Goal: Task Accomplishment & Management: Manage account settings

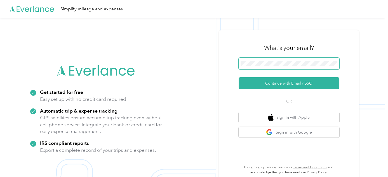
click at [264, 67] on span at bounding box center [289, 64] width 101 height 12
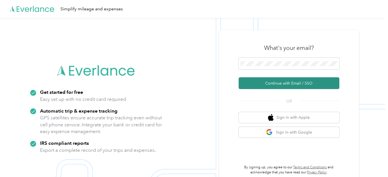
click at [280, 82] on button "Continue with Email / SSO" at bounding box center [289, 83] width 101 height 12
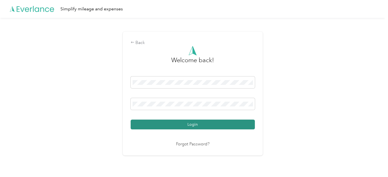
click at [191, 125] on button "Login" at bounding box center [193, 124] width 124 height 10
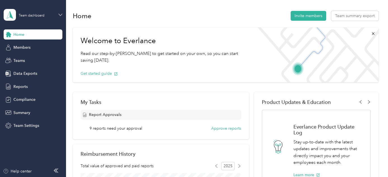
click at [58, 15] on icon at bounding box center [60, 15] width 4 height 4
click at [26, 60] on div "Personal dashboard" at bounding box center [25, 59] width 35 height 6
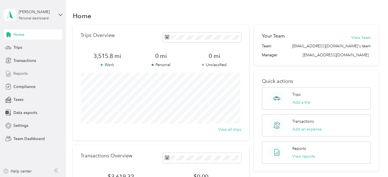
click at [20, 73] on span "Reports" at bounding box center [20, 73] width 14 height 6
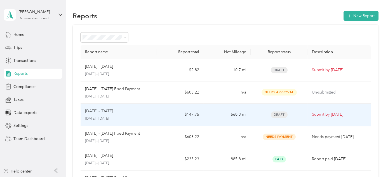
click at [280, 115] on span "Draft" at bounding box center [279, 114] width 17 height 6
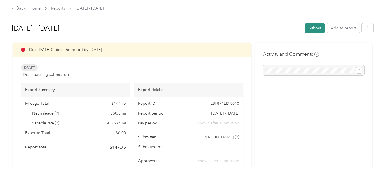
click at [315, 32] on button "Submit" at bounding box center [315, 28] width 20 height 10
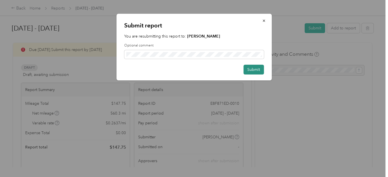
click at [262, 70] on button "Submit" at bounding box center [253, 70] width 20 height 10
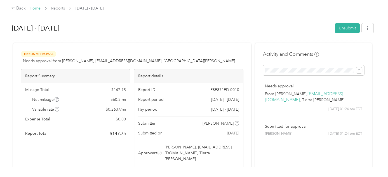
click at [33, 7] on link "Home" at bounding box center [35, 8] width 11 height 5
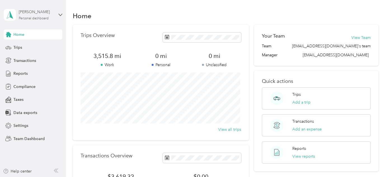
click at [28, 13] on div "[PERSON_NAME]" at bounding box center [36, 12] width 35 height 6
click at [26, 44] on div "Team dashboard" at bounding box center [23, 46] width 30 height 6
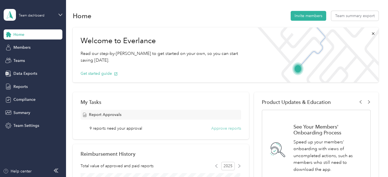
click at [221, 128] on button "Approve reports" at bounding box center [226, 128] width 30 height 6
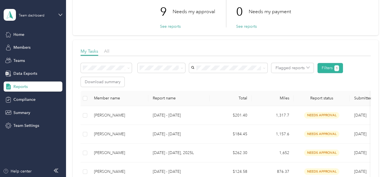
scroll to position [41, 0]
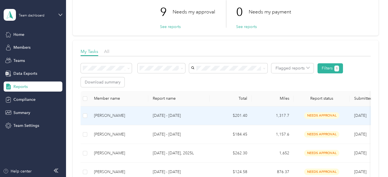
click at [223, 112] on td "$201.40" at bounding box center [231, 115] width 42 height 19
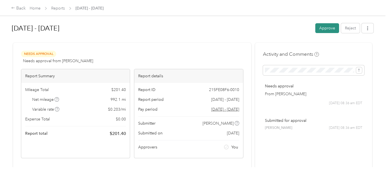
click at [323, 30] on button "Approve" at bounding box center [327, 28] width 24 height 10
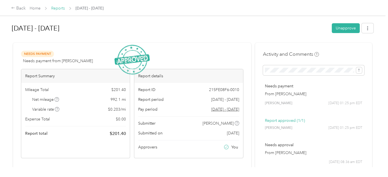
click at [60, 10] on link "Reports" at bounding box center [58, 8] width 14 height 5
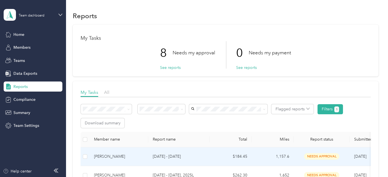
click at [168, 155] on p "[DATE] - [DATE]" at bounding box center [179, 156] width 53 height 6
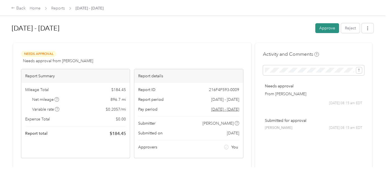
click at [327, 26] on button "Approve" at bounding box center [327, 28] width 24 height 10
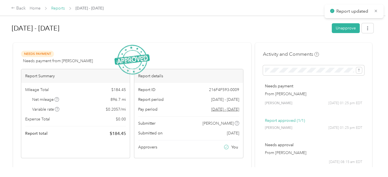
click at [57, 8] on link "Reports" at bounding box center [58, 8] width 14 height 5
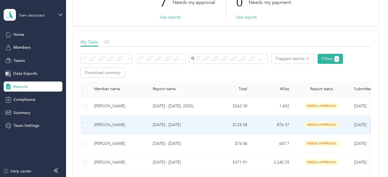
scroll to position [53, 0]
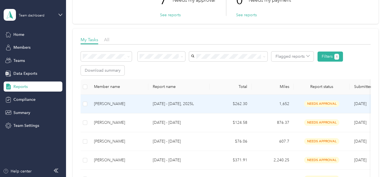
click at [153, 103] on p "[DATE] - [DATE], 2025L" at bounding box center [179, 104] width 53 height 6
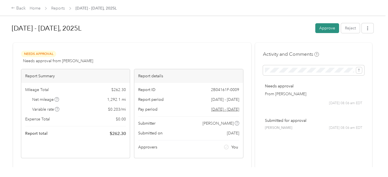
click at [318, 28] on button "Approve" at bounding box center [327, 28] width 24 height 10
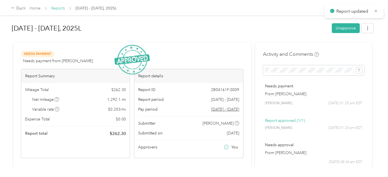
click at [58, 8] on link "Reports" at bounding box center [58, 8] width 14 height 5
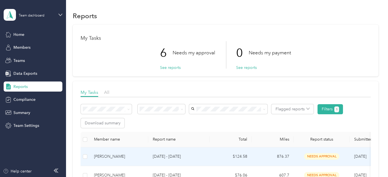
click at [145, 158] on td "[PERSON_NAME]" at bounding box center [118, 156] width 59 height 19
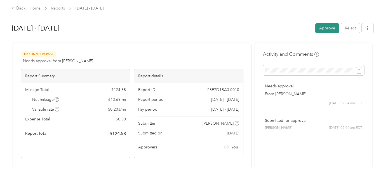
click at [326, 29] on button "Approve" at bounding box center [327, 28] width 24 height 10
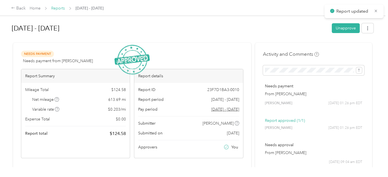
click at [57, 10] on link "Reports" at bounding box center [58, 8] width 14 height 5
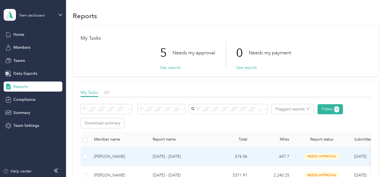
click at [194, 157] on p "[DATE] - [DATE]" at bounding box center [179, 156] width 53 height 6
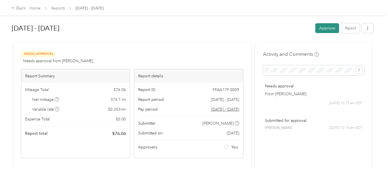
click at [330, 28] on button "Approve" at bounding box center [327, 28] width 24 height 10
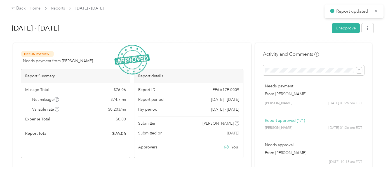
click at [60, 10] on span "Reports" at bounding box center [58, 8] width 14 height 6
click at [63, 8] on link "Reports" at bounding box center [58, 8] width 14 height 5
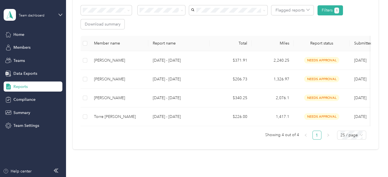
scroll to position [99, 0]
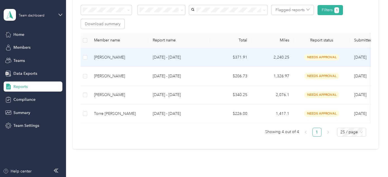
click at [174, 59] on p "[DATE] - [DATE]" at bounding box center [179, 57] width 53 height 6
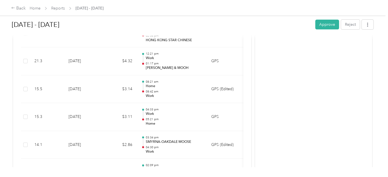
scroll to position [239, 0]
click at [324, 28] on button "Approve" at bounding box center [327, 25] width 24 height 10
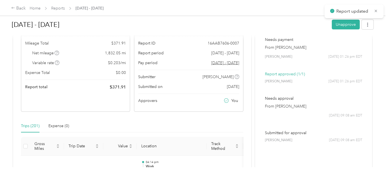
scroll to position [0, 0]
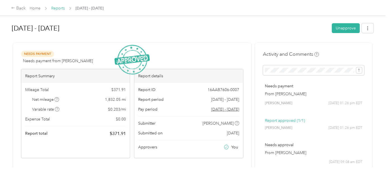
click at [60, 8] on link "Reports" at bounding box center [58, 8] width 14 height 5
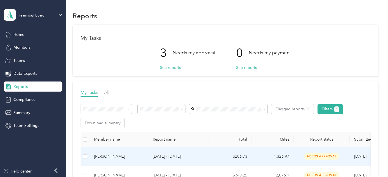
click at [160, 158] on p "[DATE] - [DATE]" at bounding box center [179, 156] width 53 height 6
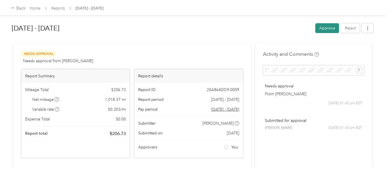
click at [325, 28] on button "Approve" at bounding box center [327, 28] width 24 height 10
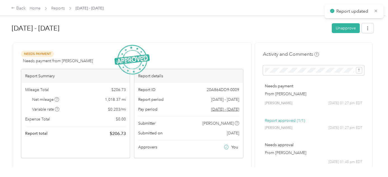
click at [59, 11] on div "Back Home Reports [DATE] - [DATE]" at bounding box center [57, 8] width 92 height 7
click at [58, 6] on link "Reports" at bounding box center [58, 8] width 14 height 5
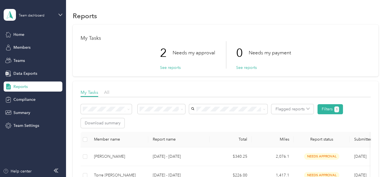
scroll to position [83, 0]
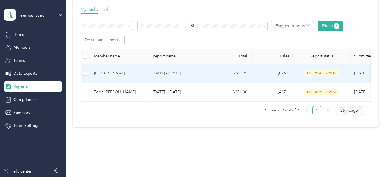
click at [191, 72] on p "[DATE] - [DATE]" at bounding box center [179, 73] width 53 height 6
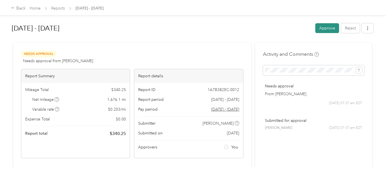
click at [327, 29] on button "Approve" at bounding box center [327, 28] width 24 height 10
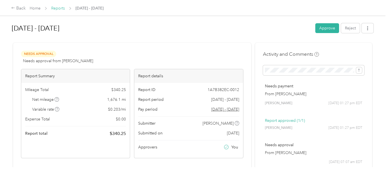
click at [63, 9] on link "Reports" at bounding box center [58, 8] width 14 height 5
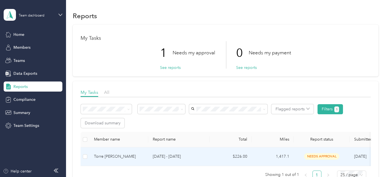
click at [164, 155] on p "[DATE] - [DATE]" at bounding box center [179, 156] width 53 height 6
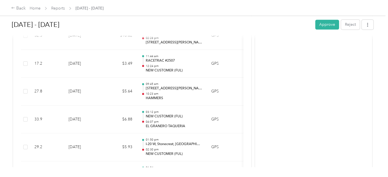
scroll to position [1934, 0]
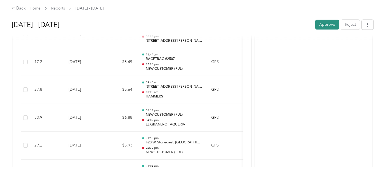
click at [319, 27] on button "Approve" at bounding box center [327, 25] width 24 height 10
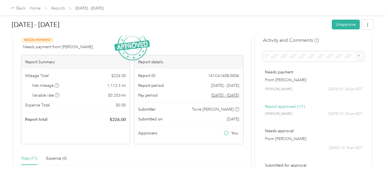
scroll to position [0, 0]
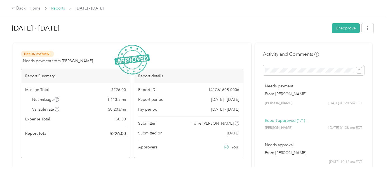
click at [57, 10] on link "Reports" at bounding box center [58, 8] width 14 height 5
